Goal: Find specific page/section: Find specific page/section

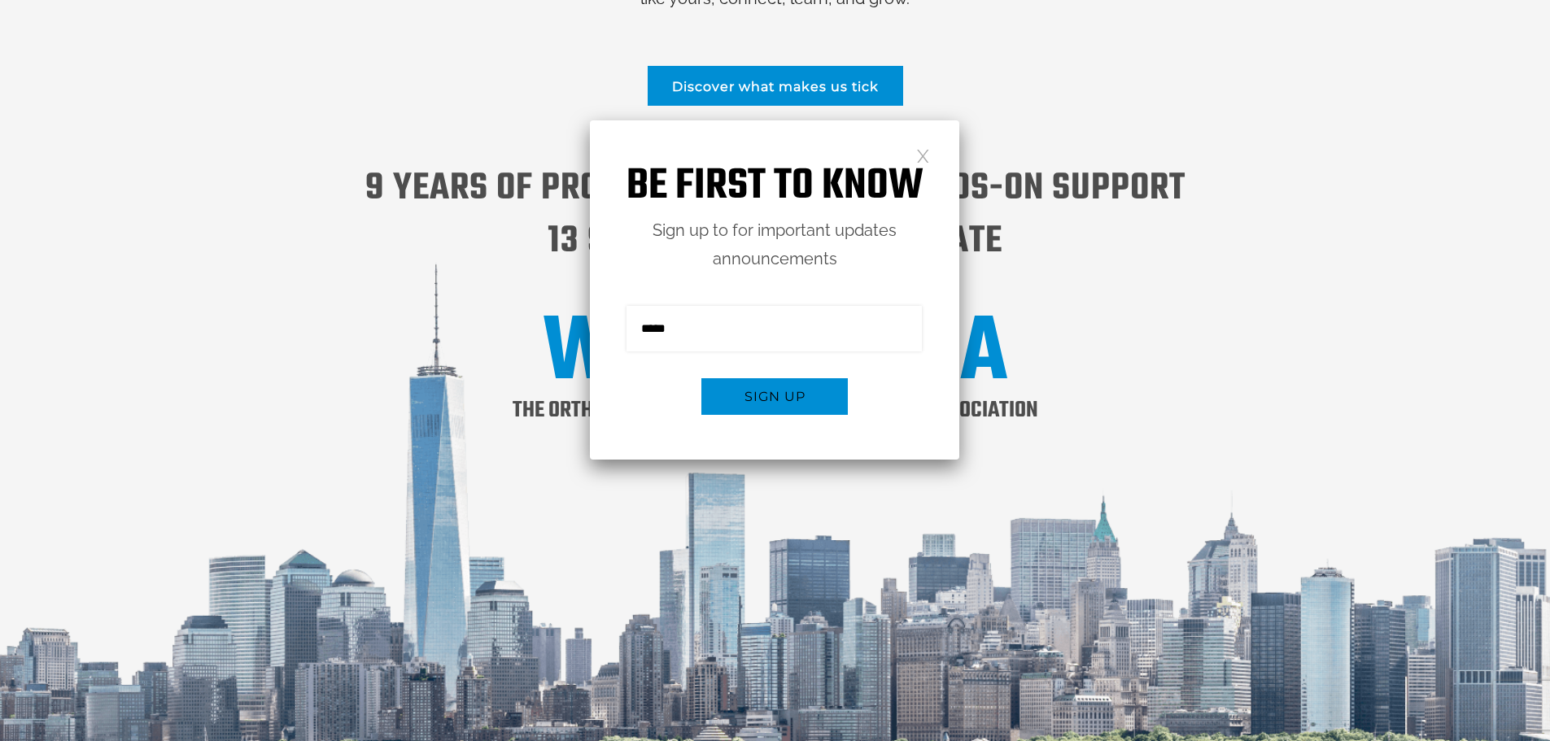
scroll to position [2246, 0]
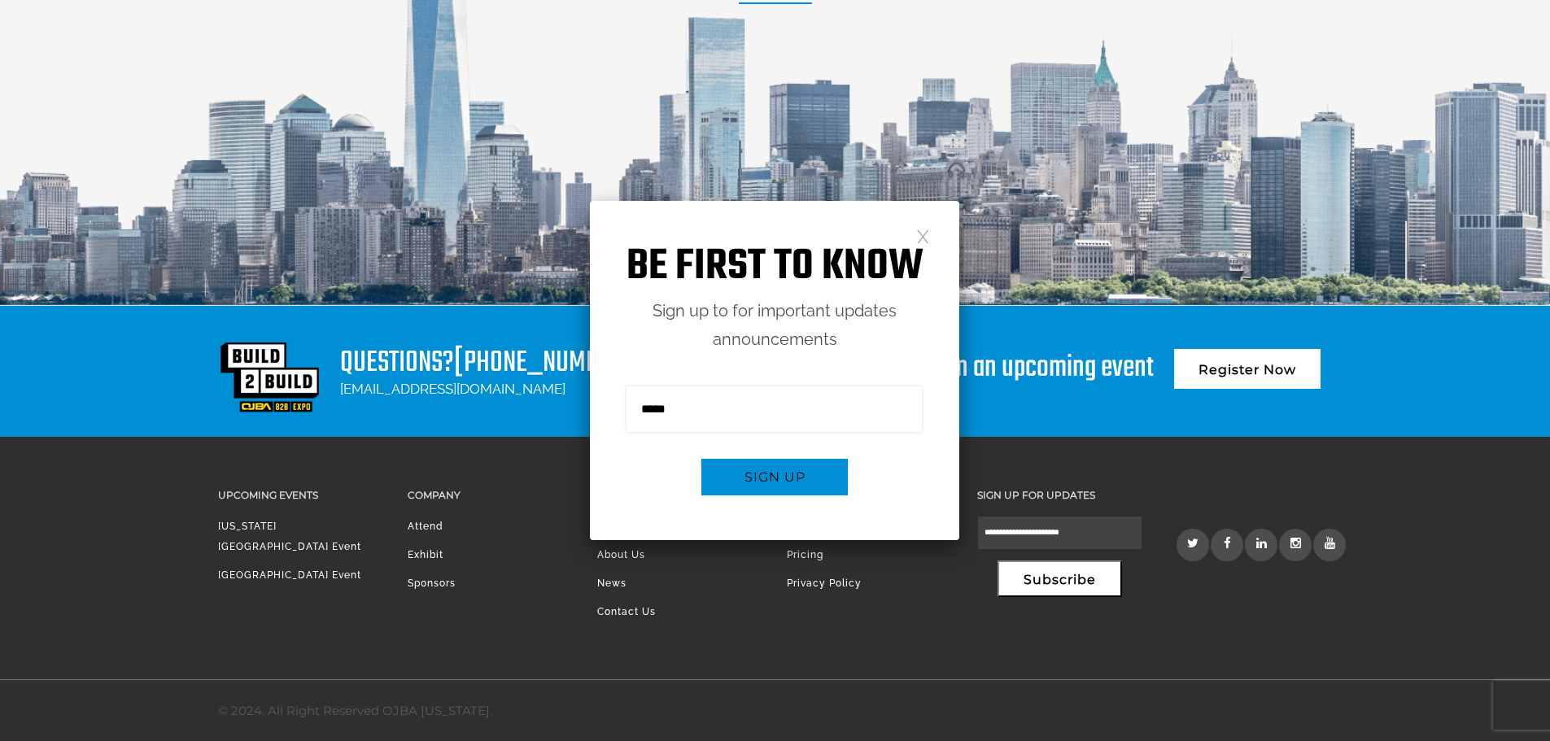
click at [915, 242] on h1 "Be first to know" at bounding box center [774, 267] width 369 height 51
click at [426, 553] on link "Exhibit" at bounding box center [426, 554] width 36 height 11
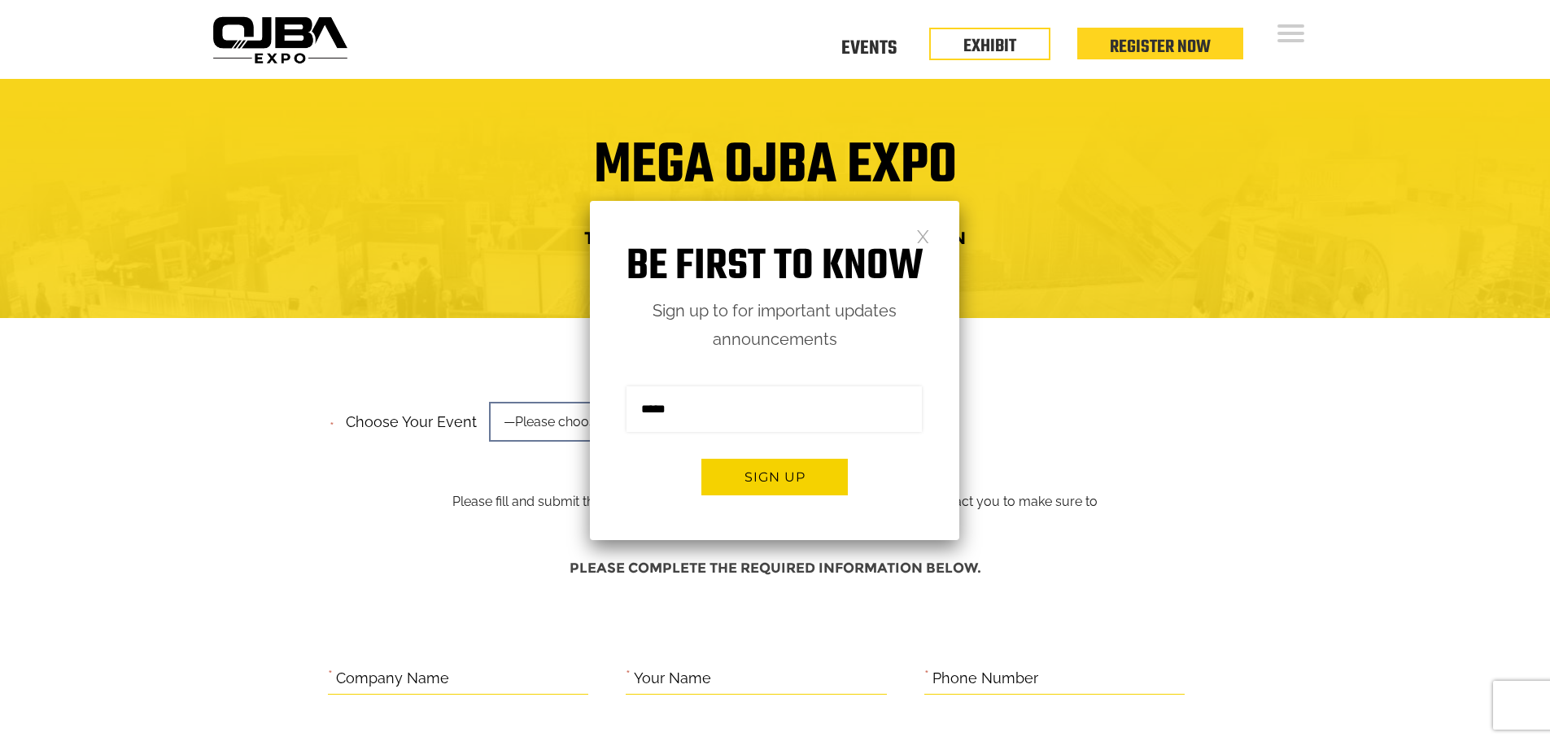
click at [929, 231] on link at bounding box center [923, 236] width 14 height 14
